Goal: Task Accomplishment & Management: Manage account settings

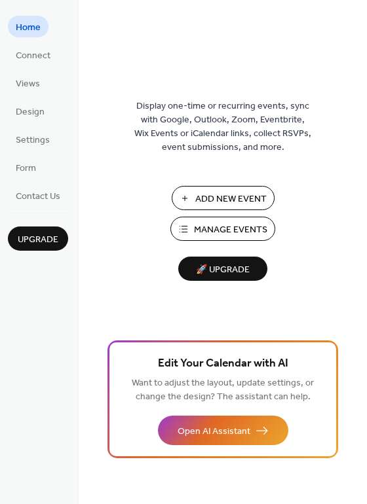
click at [221, 227] on span "Manage Events" at bounding box center [230, 230] width 73 height 14
click at [255, 230] on span "Manage Events" at bounding box center [230, 230] width 73 height 14
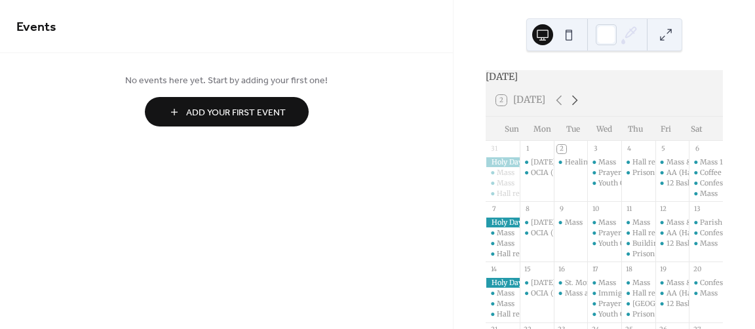
click at [572, 108] on icon at bounding box center [575, 100] width 16 height 16
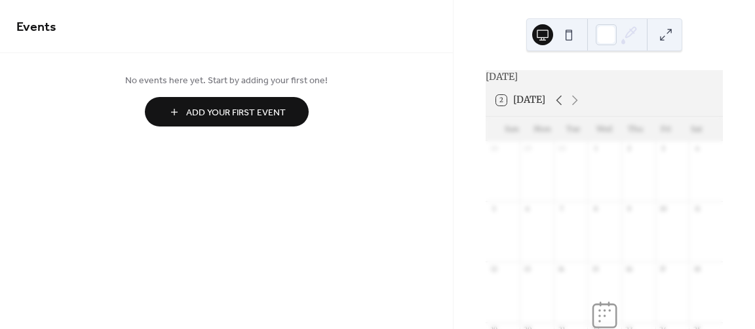
click at [553, 105] on icon at bounding box center [559, 100] width 16 height 16
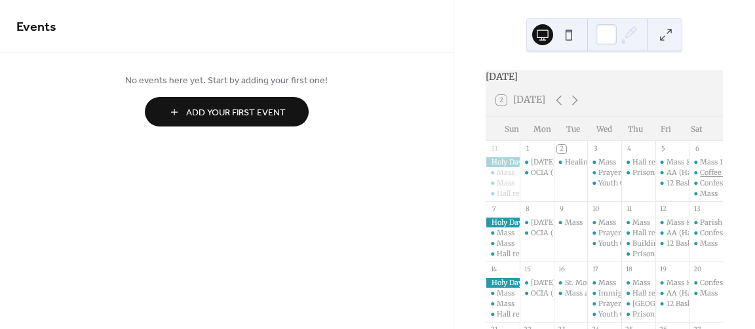
click at [702, 178] on div "Coffee social Seton Room (1st Saturdays)" at bounding box center [769, 173] width 138 height 10
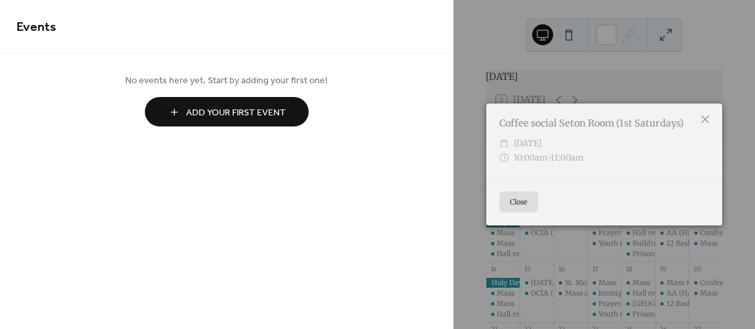
click at [706, 119] on icon at bounding box center [705, 119] width 16 height 16
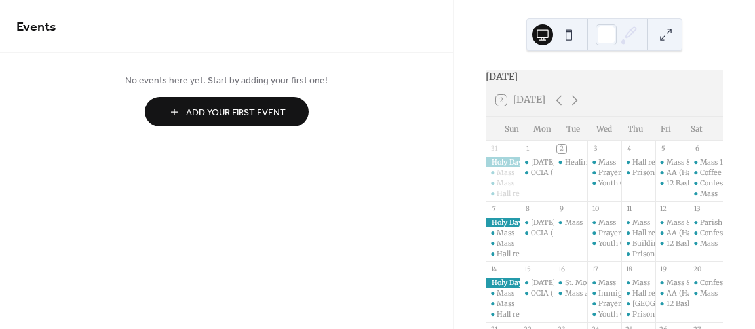
click at [700, 167] on div "Mass 1st Saturdays" at bounding box center [732, 162] width 65 height 10
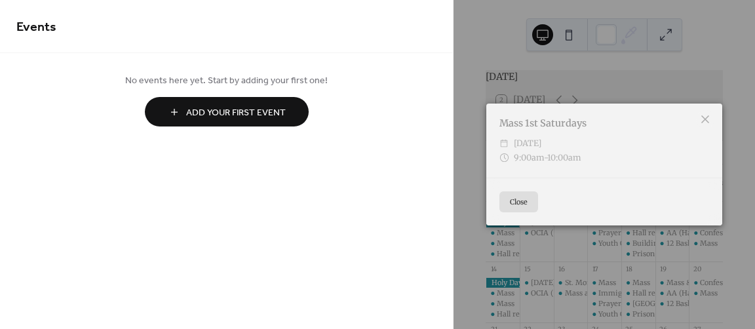
click at [519, 195] on button "Close" at bounding box center [518, 201] width 39 height 21
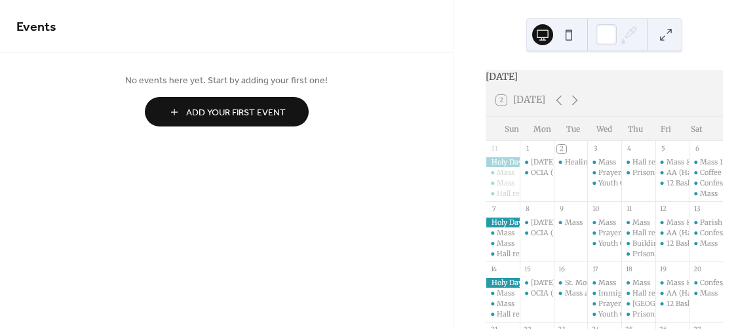
click at [667, 33] on button at bounding box center [665, 34] width 21 height 21
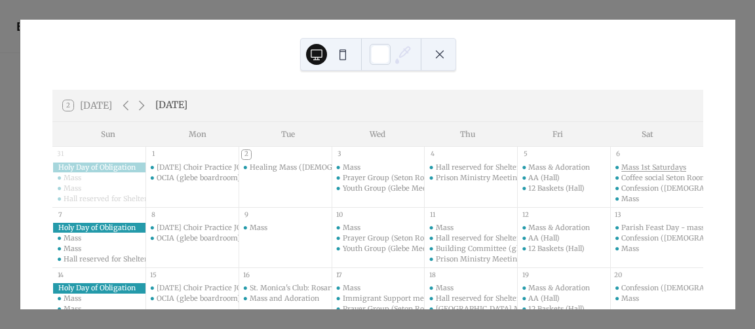
click at [649, 170] on div "Mass 1st Saturdays" at bounding box center [653, 167] width 65 height 10
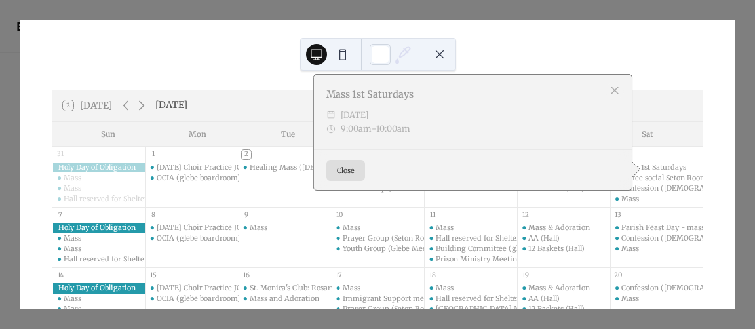
click at [351, 170] on button "Close" at bounding box center [345, 170] width 39 height 21
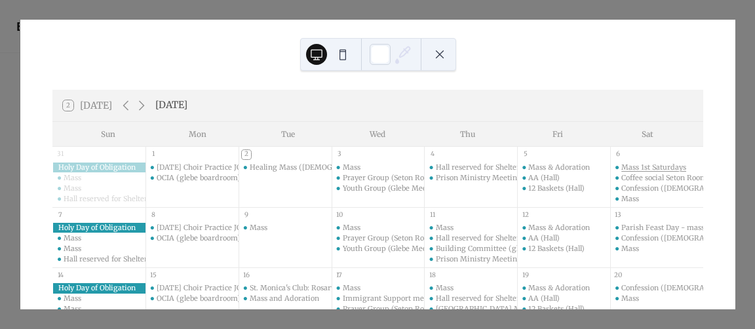
click at [660, 166] on div "Mass 1st Saturdays" at bounding box center [653, 167] width 65 height 10
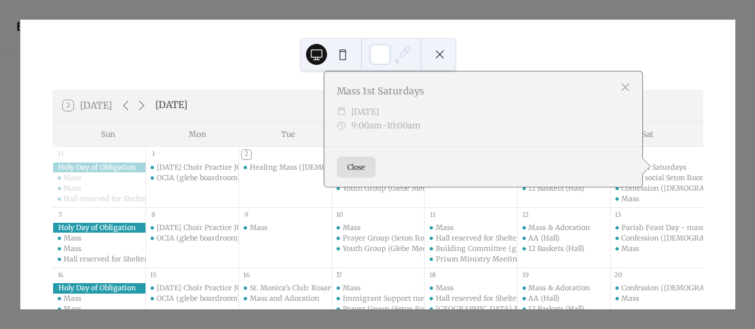
click at [337, 111] on div "​" at bounding box center [341, 112] width 9 height 14
drag, startPoint x: 360, startPoint y: 122, endPoint x: 504, endPoint y: 98, distance: 146.1
click at [360, 122] on span "9:00am" at bounding box center [366, 126] width 31 height 14
drag, startPoint x: 622, startPoint y: 87, endPoint x: 717, endPoint y: 5, distance: 126.3
click at [625, 84] on div at bounding box center [625, 87] width 18 height 18
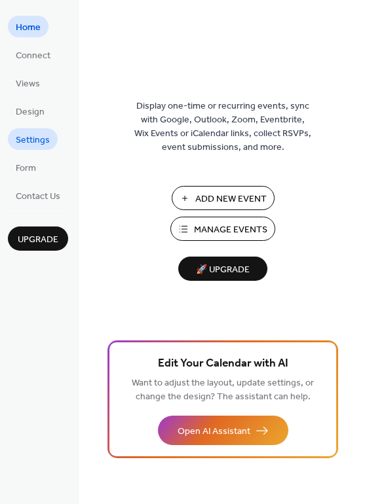
click at [38, 137] on span "Settings" at bounding box center [33, 141] width 34 height 14
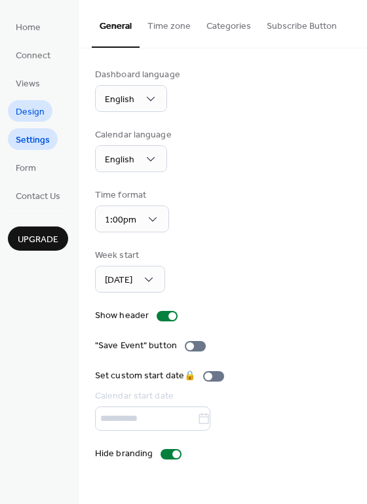
click at [40, 105] on span "Design" at bounding box center [30, 112] width 29 height 14
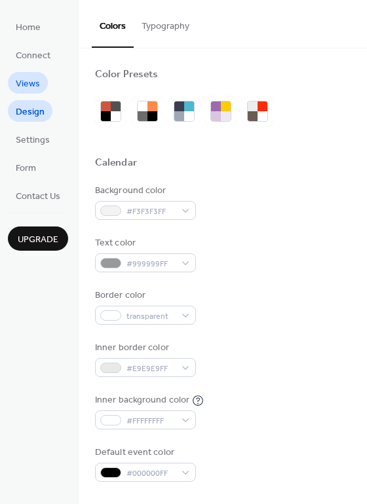
click at [32, 81] on span "Views" at bounding box center [28, 84] width 24 height 14
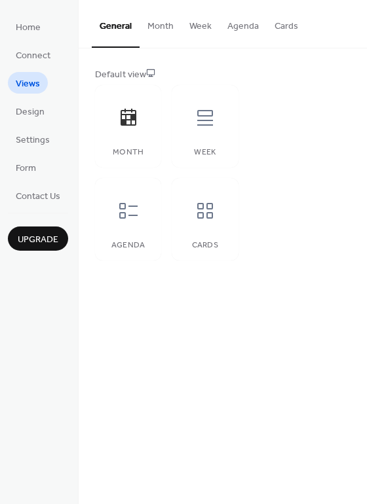
click at [46, 166] on ul "Home Connect Views Design Settings Form Contact Us" at bounding box center [38, 111] width 60 height 191
click at [27, 166] on span "Form" at bounding box center [26, 169] width 20 height 14
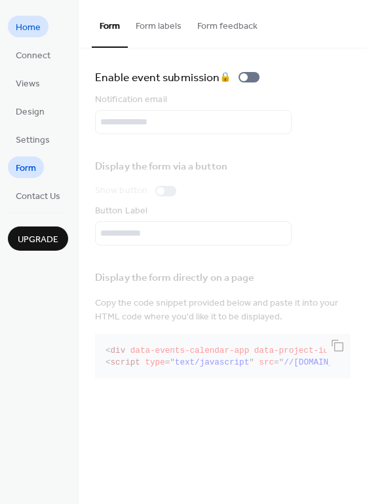
click at [43, 30] on link "Home" at bounding box center [28, 27] width 41 height 22
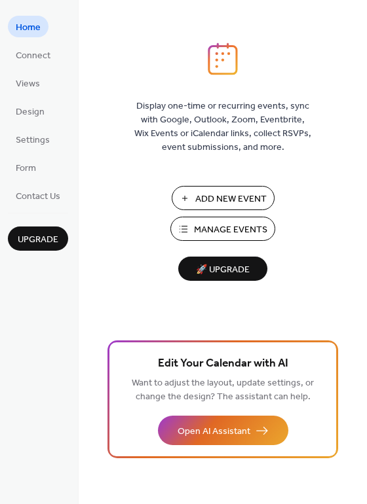
click at [221, 218] on button "Manage Events" at bounding box center [222, 229] width 105 height 24
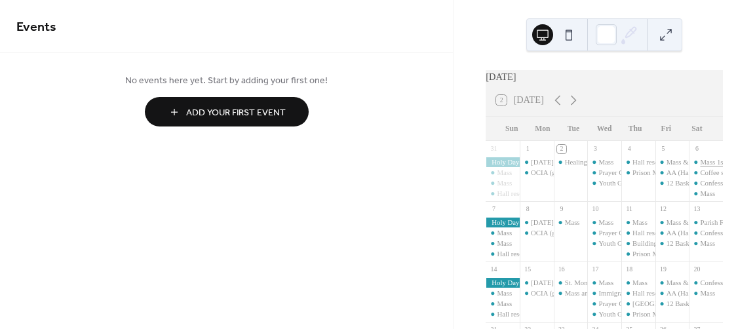
click at [701, 167] on div "Mass 1st Saturdays" at bounding box center [727, 162] width 54 height 10
